Goal: Check status: Check status

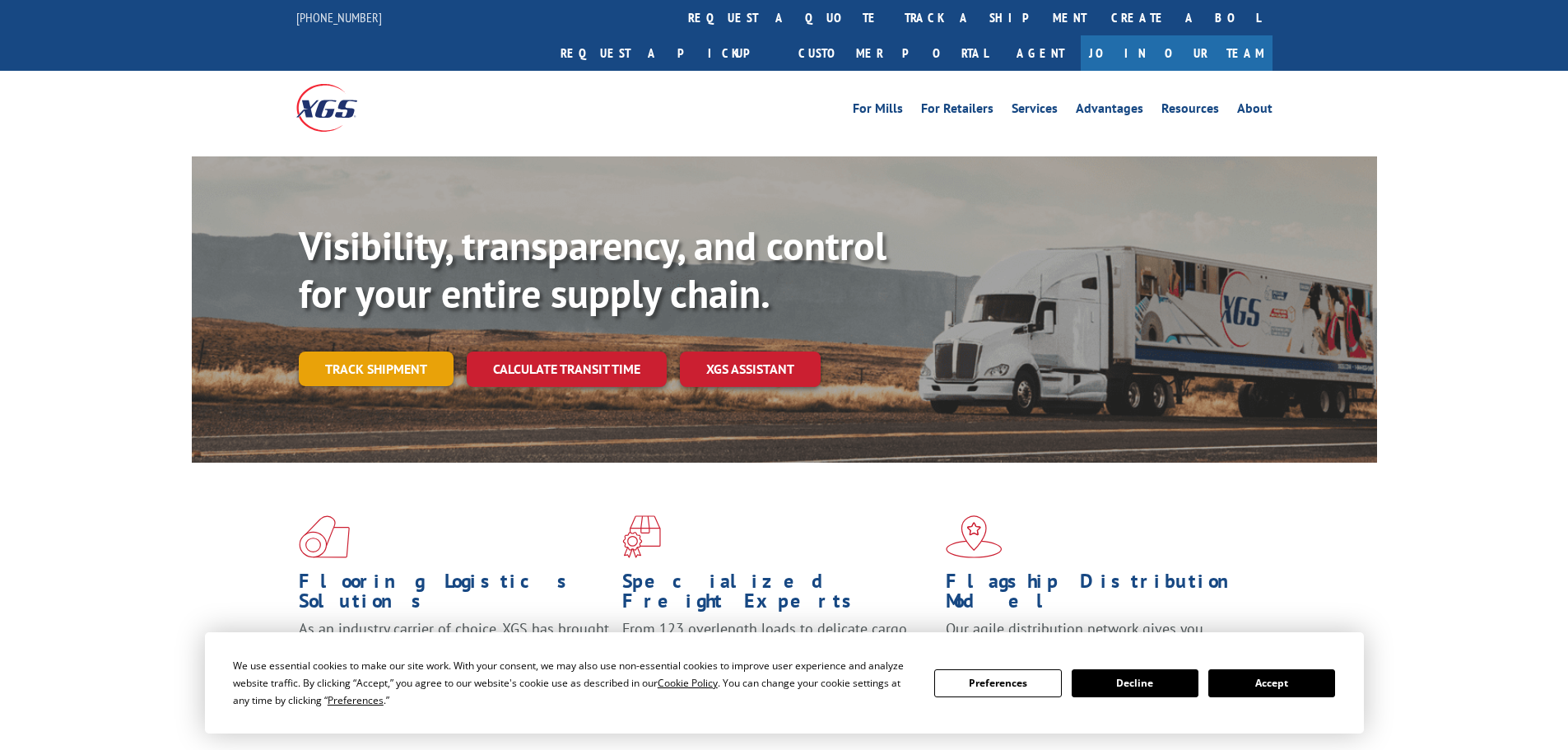
click at [402, 351] on link "Track shipment" at bounding box center [376, 368] width 155 height 35
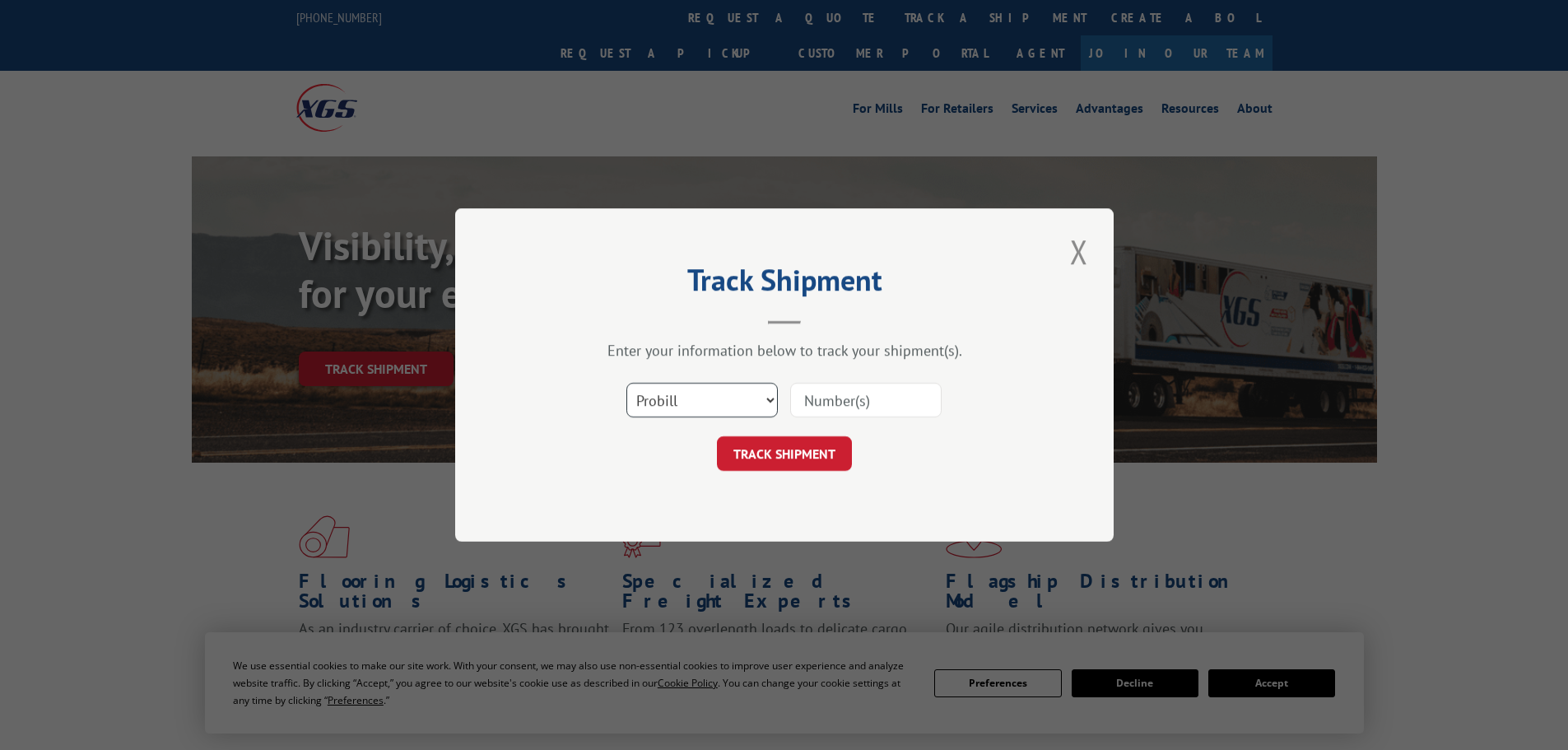
click at [761, 395] on select "Select category... Probill BOL PO" at bounding box center [702, 400] width 152 height 35
click at [627, 383] on select "Select category... Probill BOL PO" at bounding box center [702, 400] width 152 height 35
click at [692, 384] on div "Select category... Probill BOL PO" at bounding box center [702, 400] width 150 height 38
drag, startPoint x: 684, startPoint y: 398, endPoint x: 681, endPoint y: 416, distance: 18.2
click at [684, 398] on select "Select category... Probill BOL PO" at bounding box center [702, 400] width 152 height 35
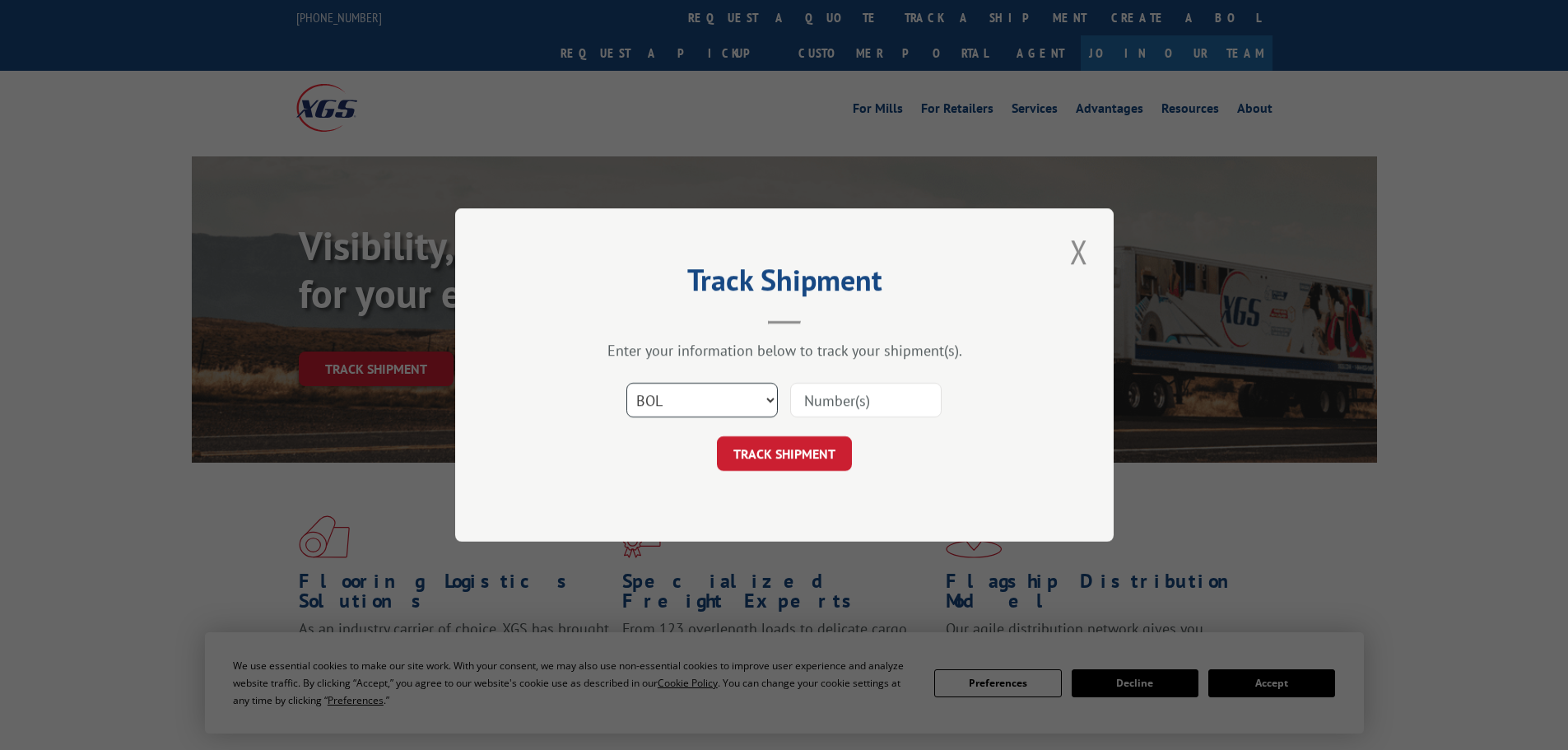
select select "po"
click at [627, 383] on select "Select category... Probill BOL PO" at bounding box center [702, 400] width 152 height 35
click at [888, 396] on input at bounding box center [866, 400] width 152 height 35
paste input "999165082"
type input "999165082"
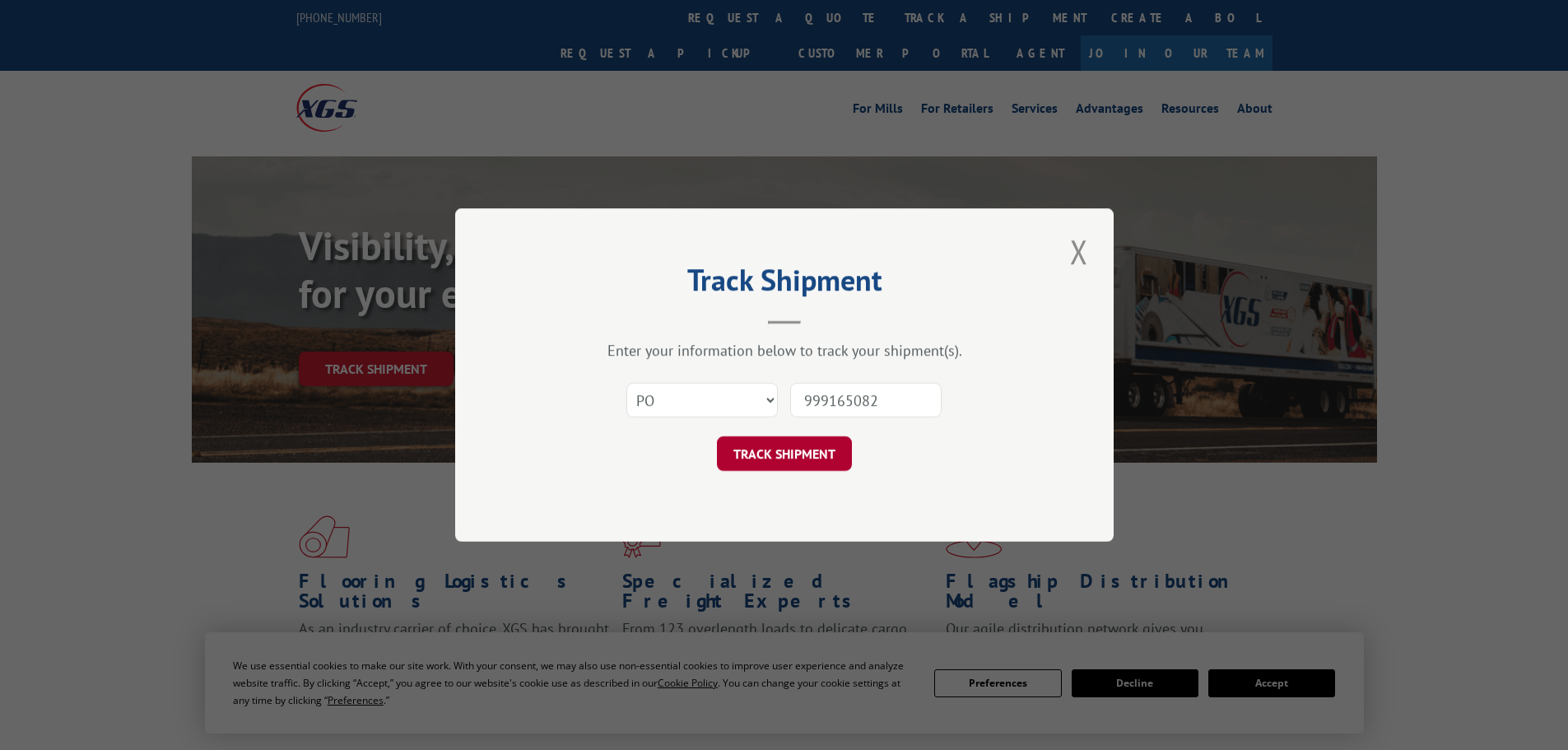
click at [819, 460] on button "TRACK SHIPMENT" at bounding box center [784, 453] width 135 height 35
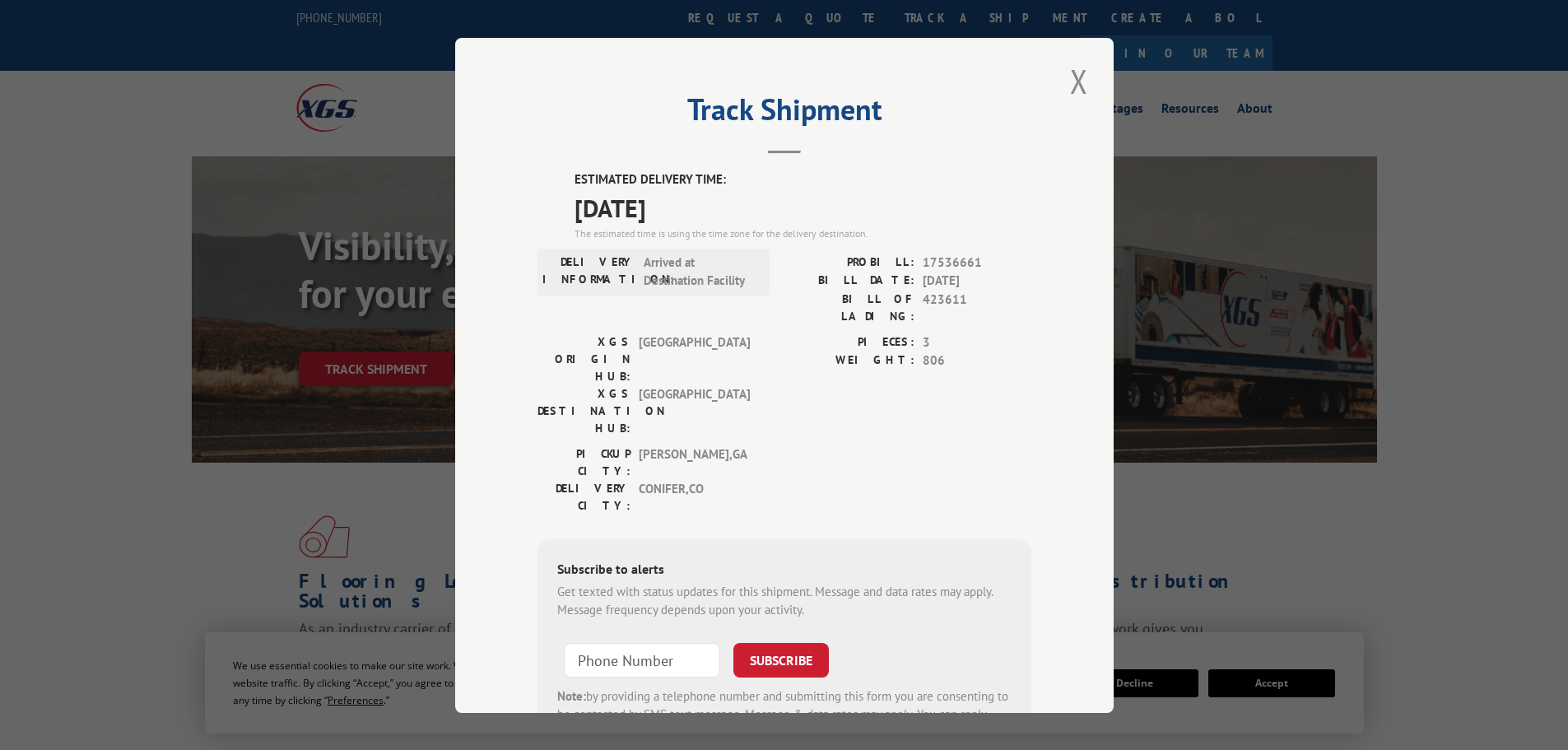
click at [666, 385] on span "DENVER" at bounding box center [695, 411] width 111 height 52
copy span "DENVER"
click at [1069, 74] on button "Close modal" at bounding box center [1079, 81] width 28 height 45
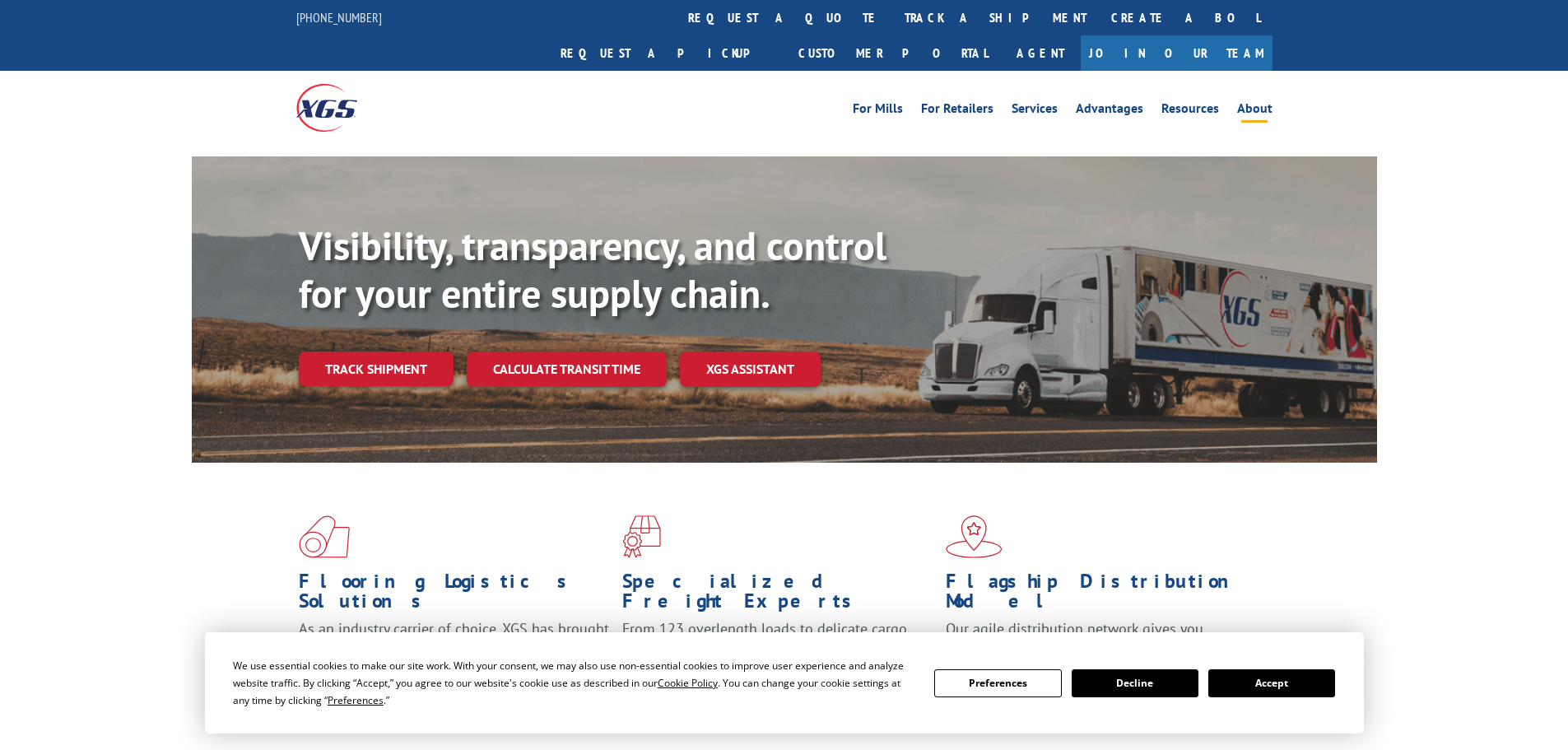
click at [1267, 102] on link "About" at bounding box center [1255, 111] width 35 height 19
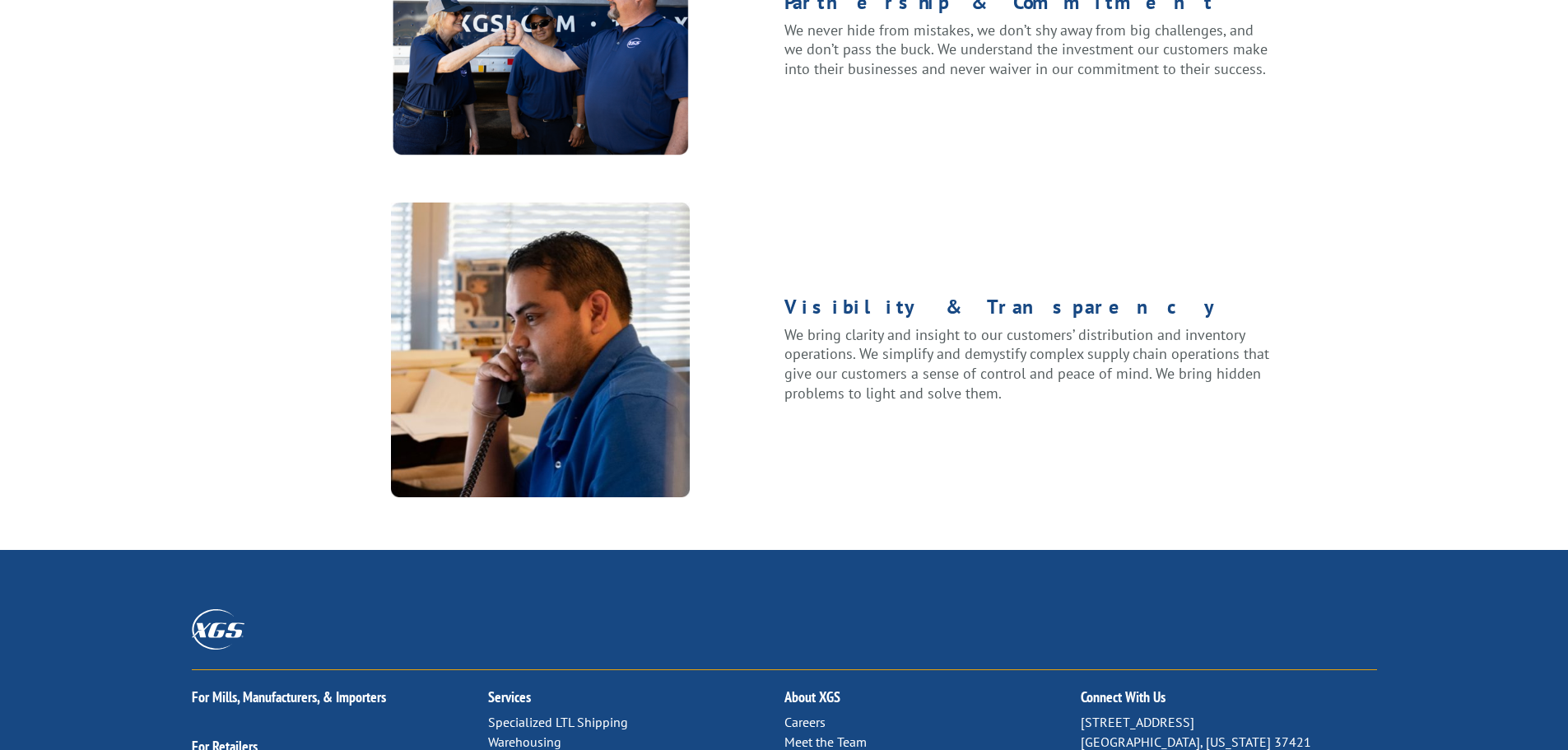
scroll to position [2119, 0]
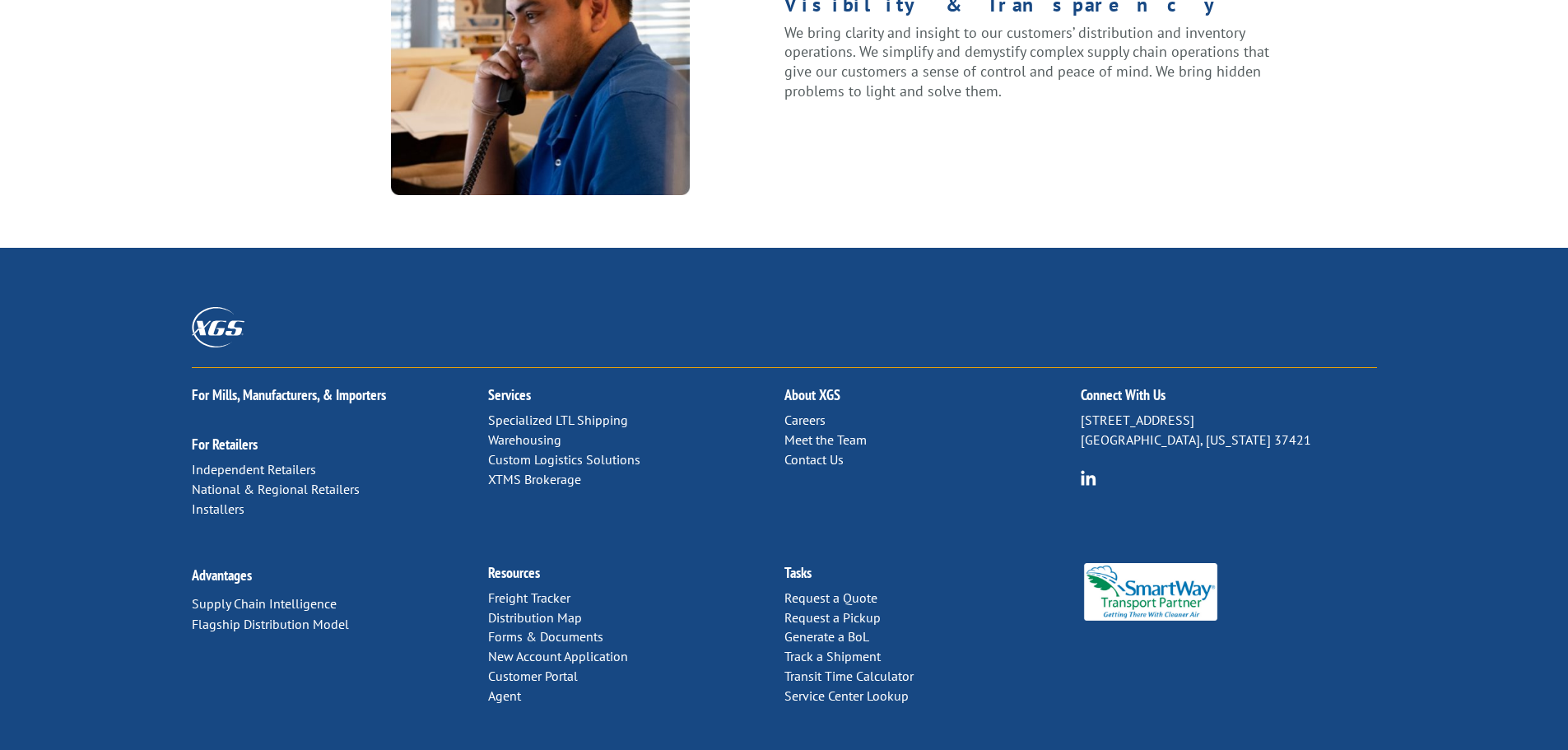
click at [549, 609] on link "Distribution Map" at bounding box center [535, 617] width 93 height 17
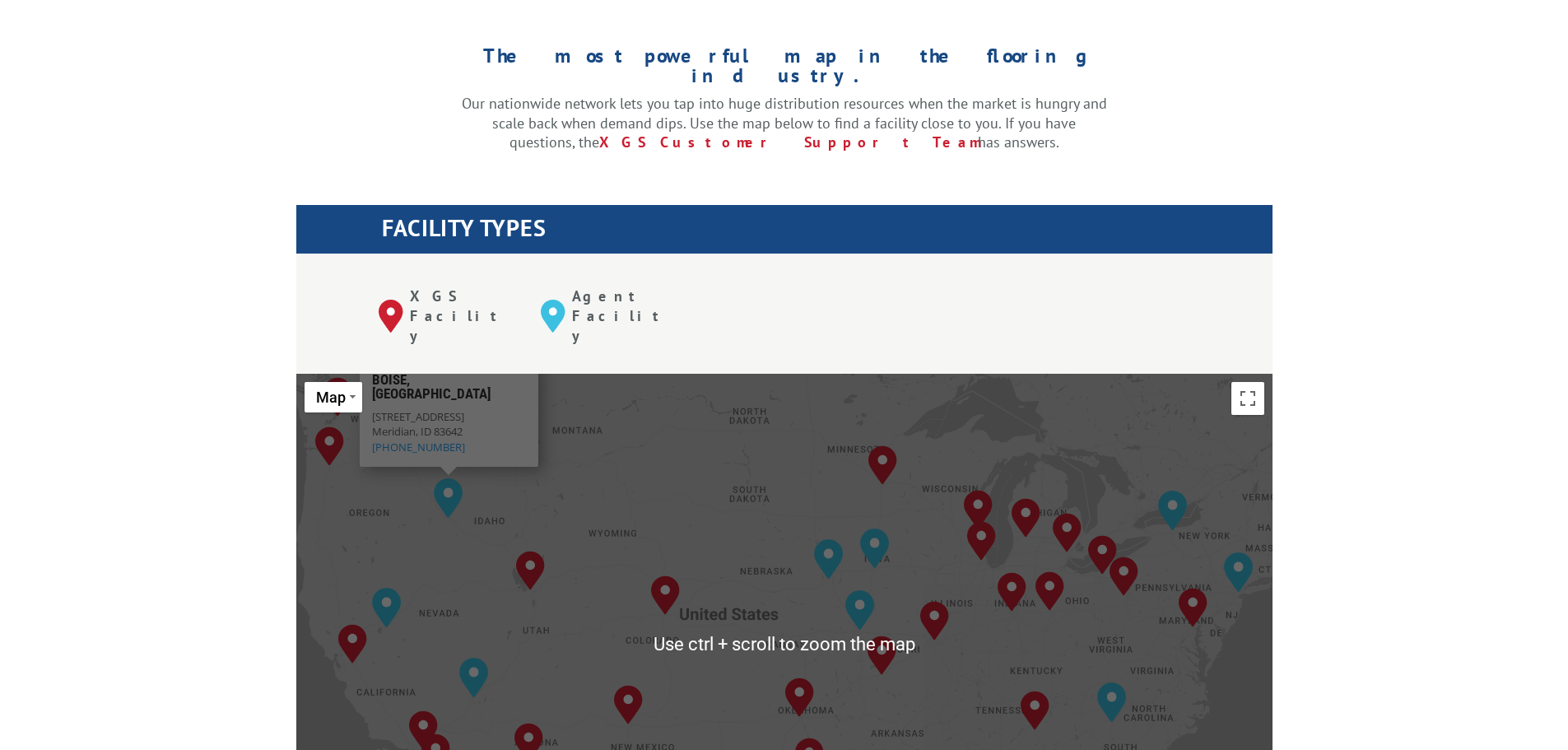
scroll to position [494, 0]
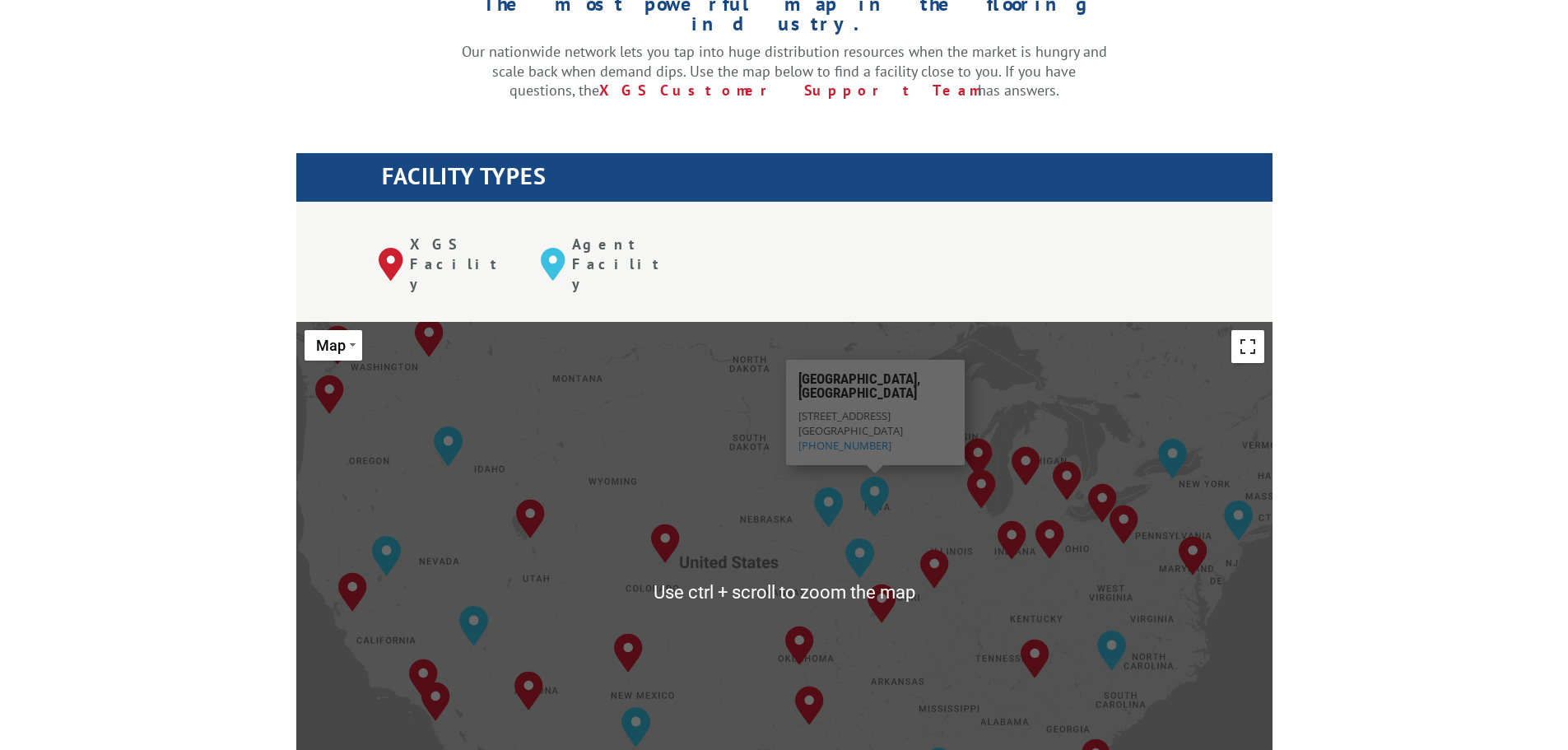
click at [1242, 330] on button "Toggle fullscreen view" at bounding box center [1247, 346] width 33 height 33
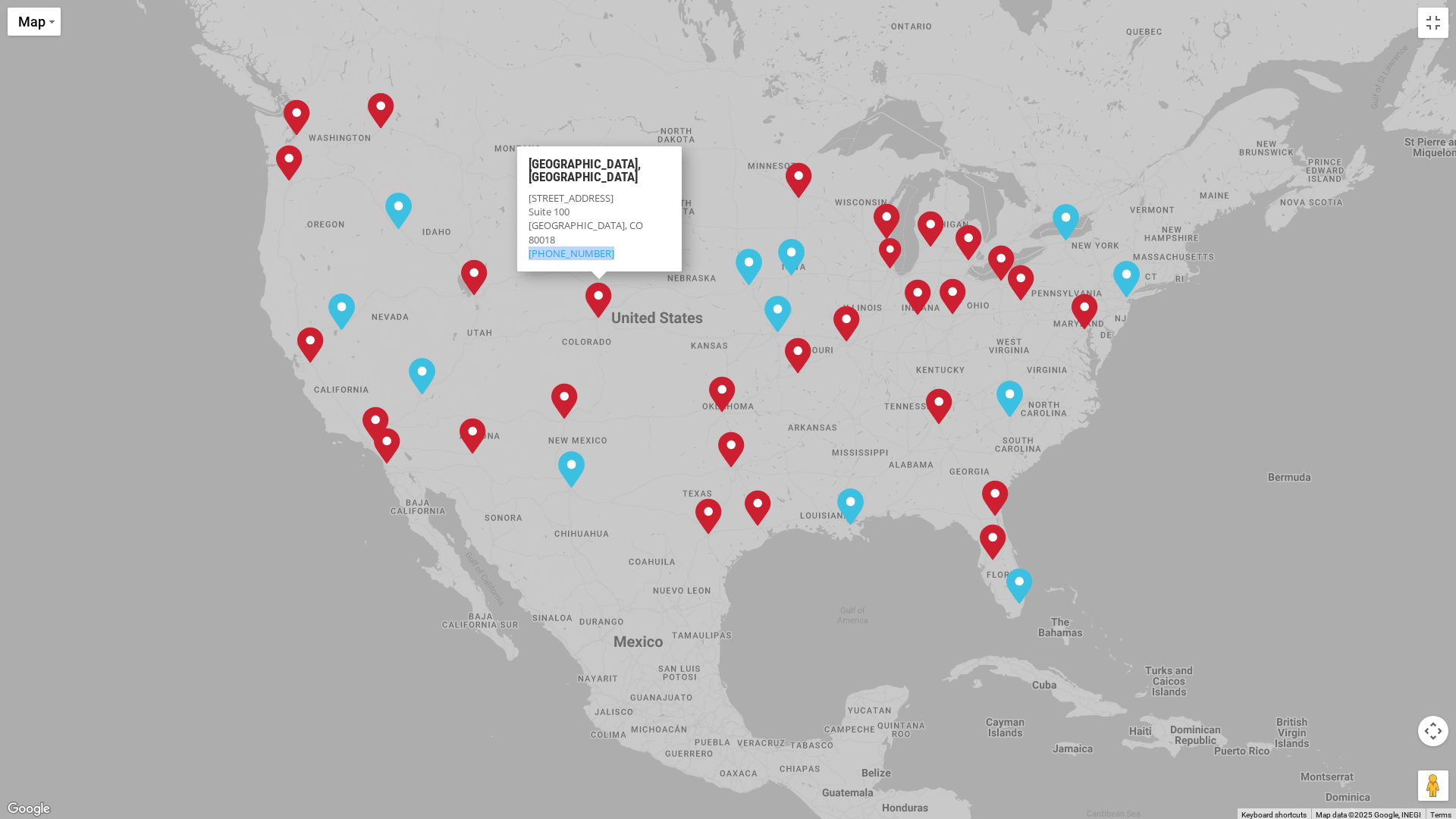
drag, startPoint x: 603, startPoint y: 254, endPoint x: 527, endPoint y: 248, distance: 76.2
click at [527, 248] on div "Denver, CO 1400 North Lisbon St Suite 100 Aurora, CO 80018 (303) 307-9489" at bounding box center [600, 209] width 164 height 125
copy span "(303) 307-9489"
click at [1433, 23] on button "Toggle fullscreen view" at bounding box center [1433, 22] width 30 height 30
